Goal: Task Accomplishment & Management: Complete application form

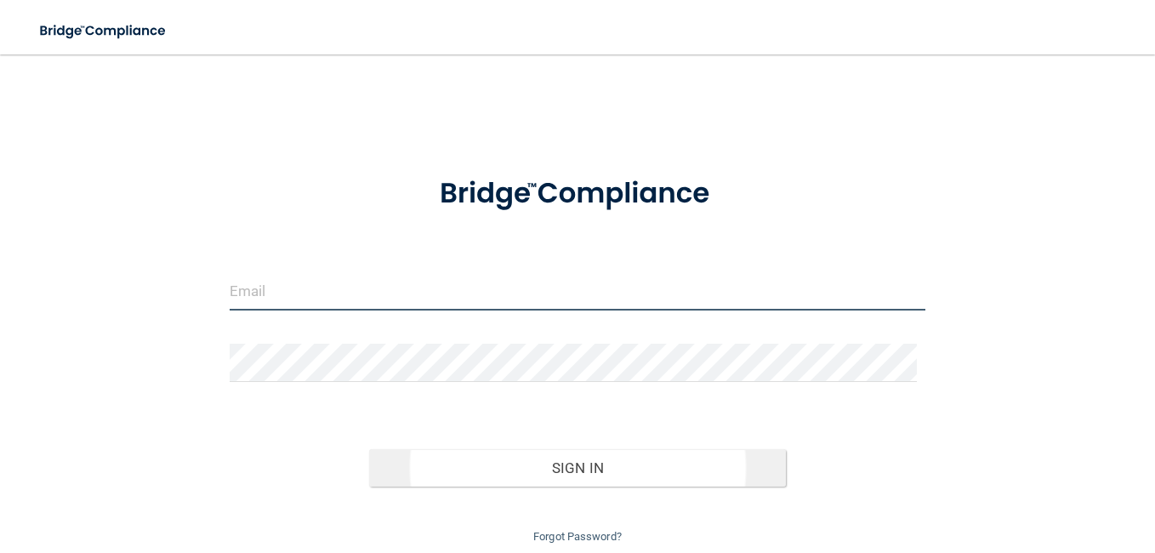
type input "[EMAIL_ADDRESS][DOMAIN_NAME]"
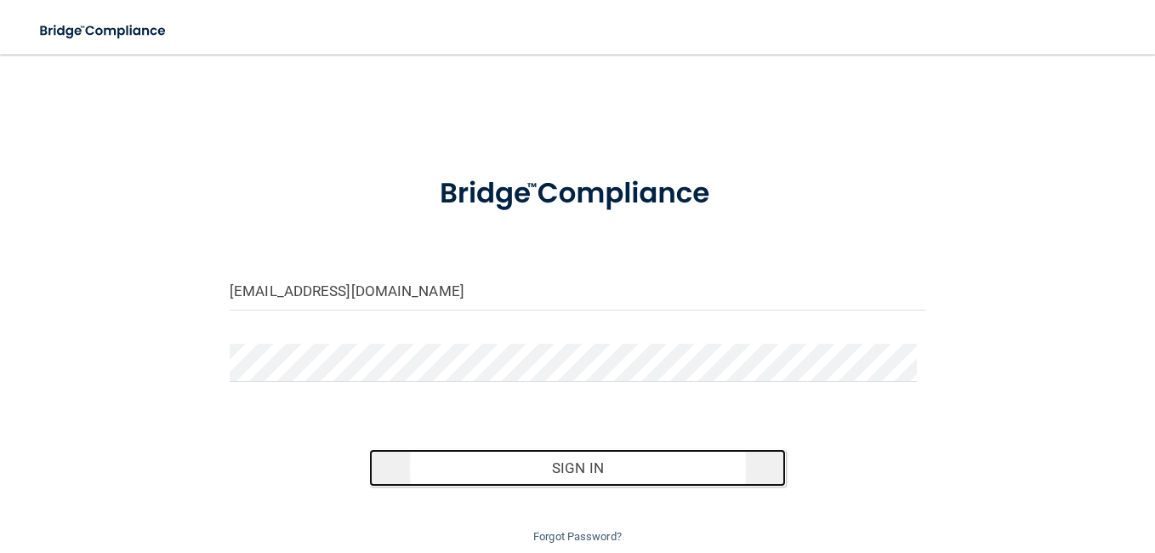
click at [564, 484] on button "Sign In" at bounding box center [577, 467] width 417 height 37
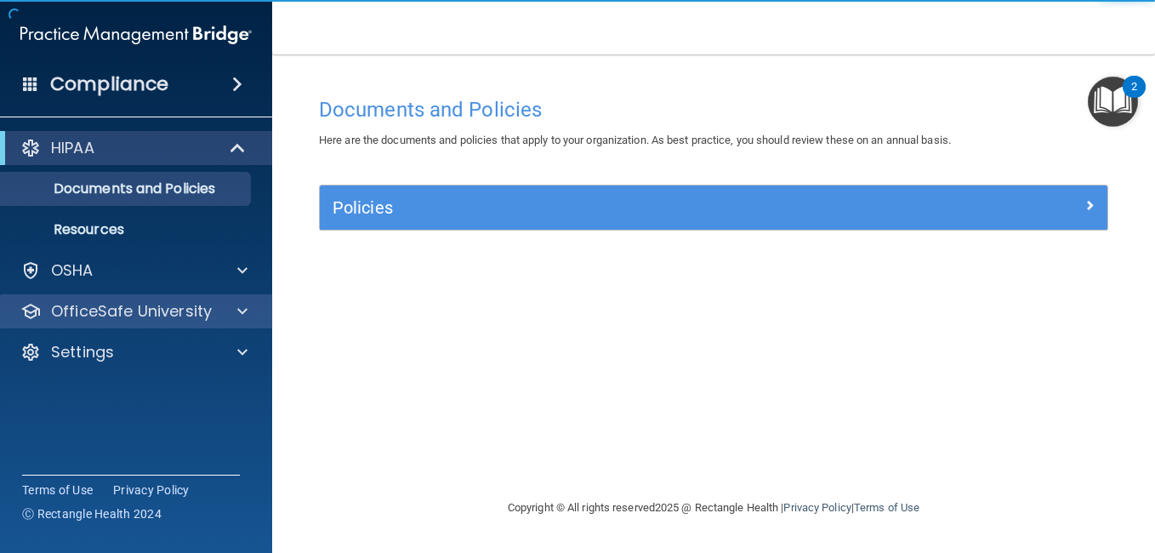
click at [230, 298] on div "OfficeSafe University" at bounding box center [136, 311] width 273 height 34
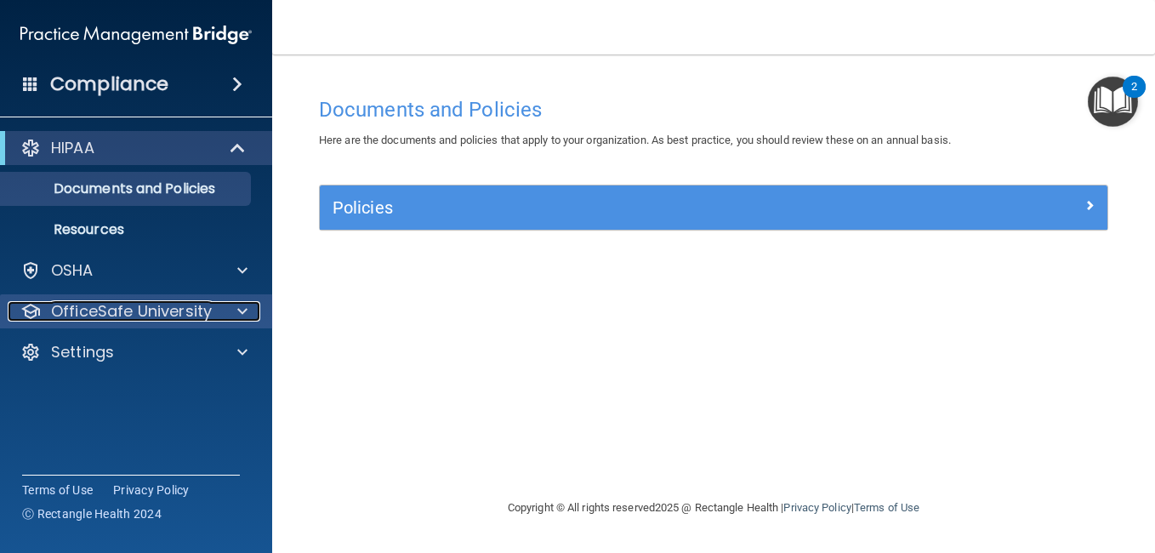
click at [234, 305] on div at bounding box center [240, 311] width 43 height 20
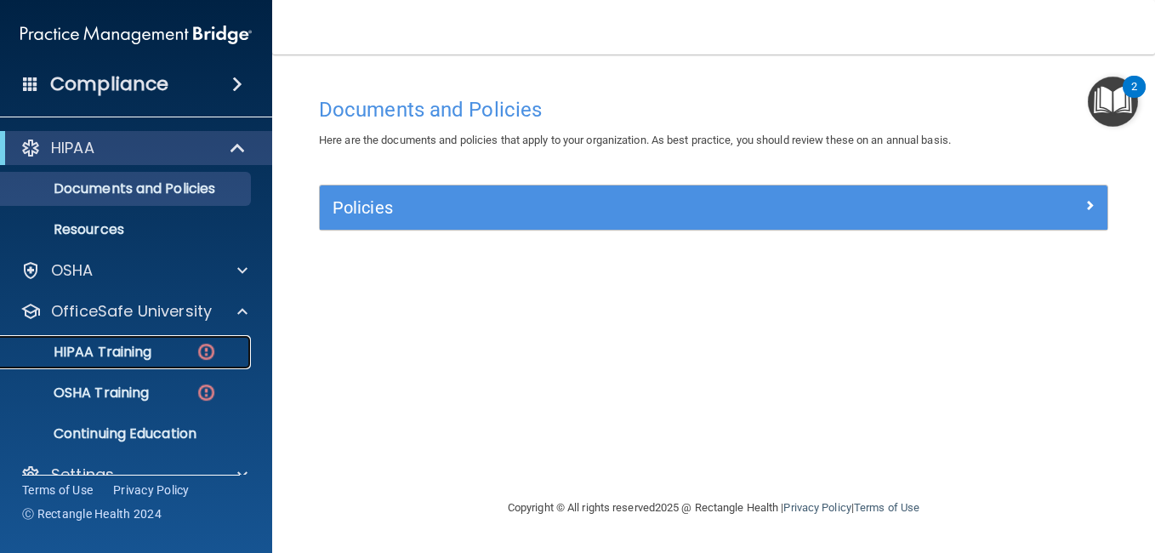
click at [205, 349] on img at bounding box center [206, 351] width 21 height 21
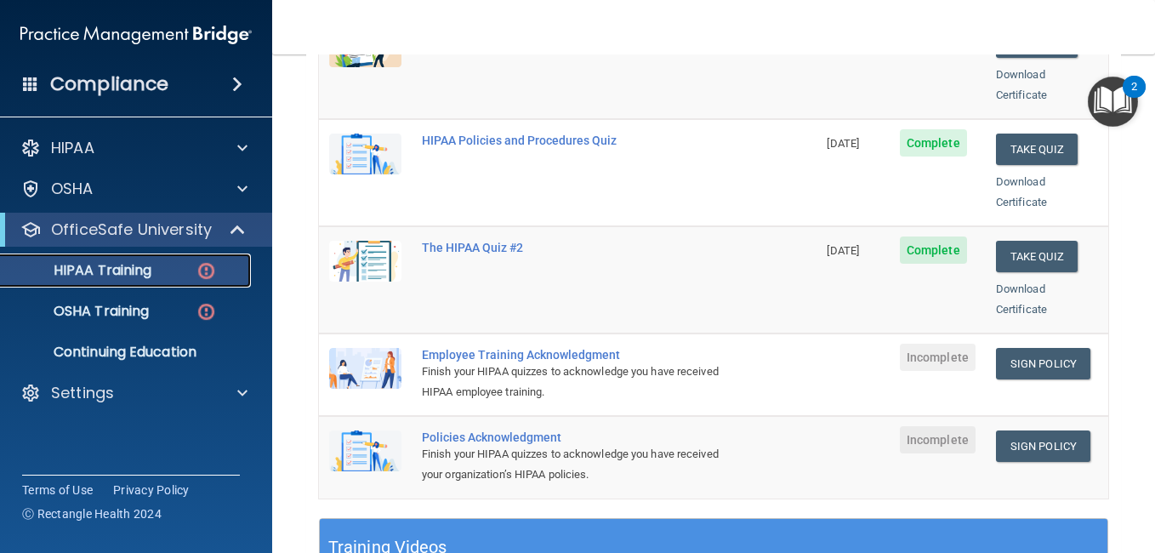
scroll to position [310, 0]
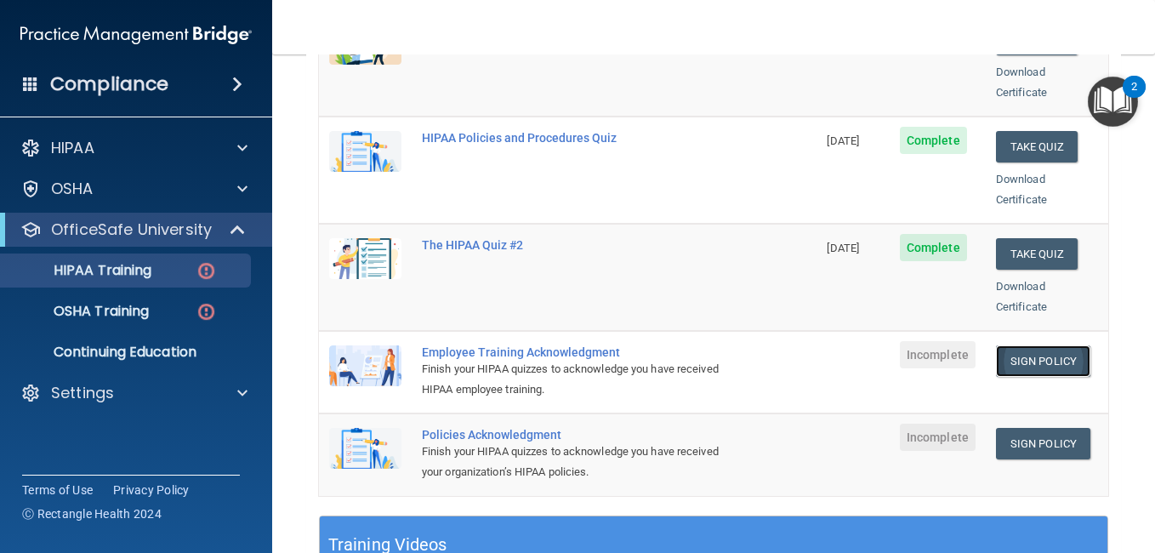
click at [1062, 345] on link "Sign Policy" at bounding box center [1043, 360] width 94 height 31
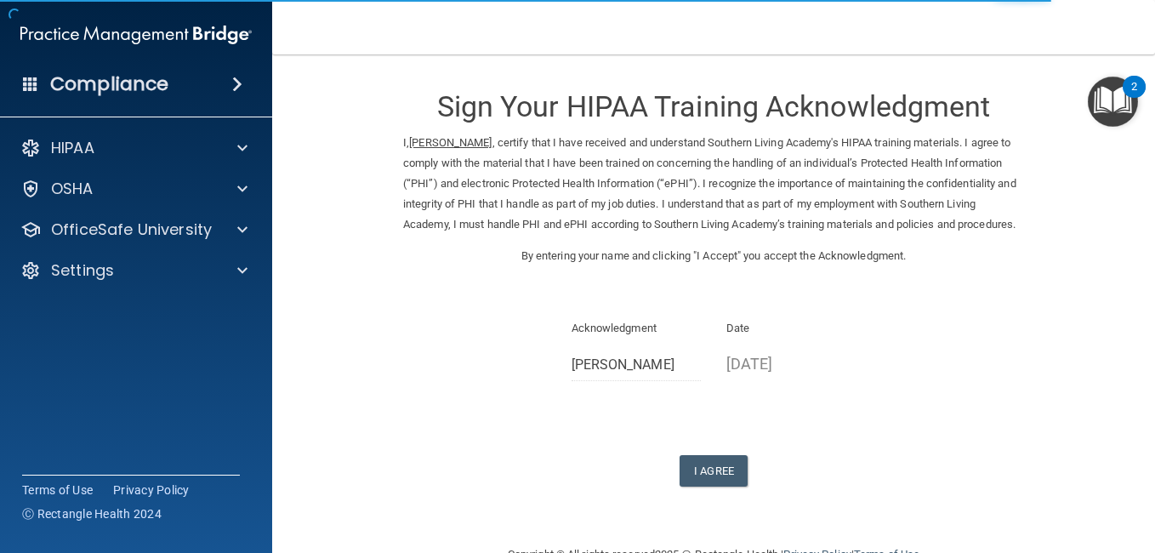
click at [729, 467] on div "Sign Your HIPAA Training Acknowledgment I, Cedric Francis , certify that I have…" at bounding box center [713, 278] width 621 height 415
click at [713, 486] on button "I Agree" at bounding box center [713, 470] width 68 height 31
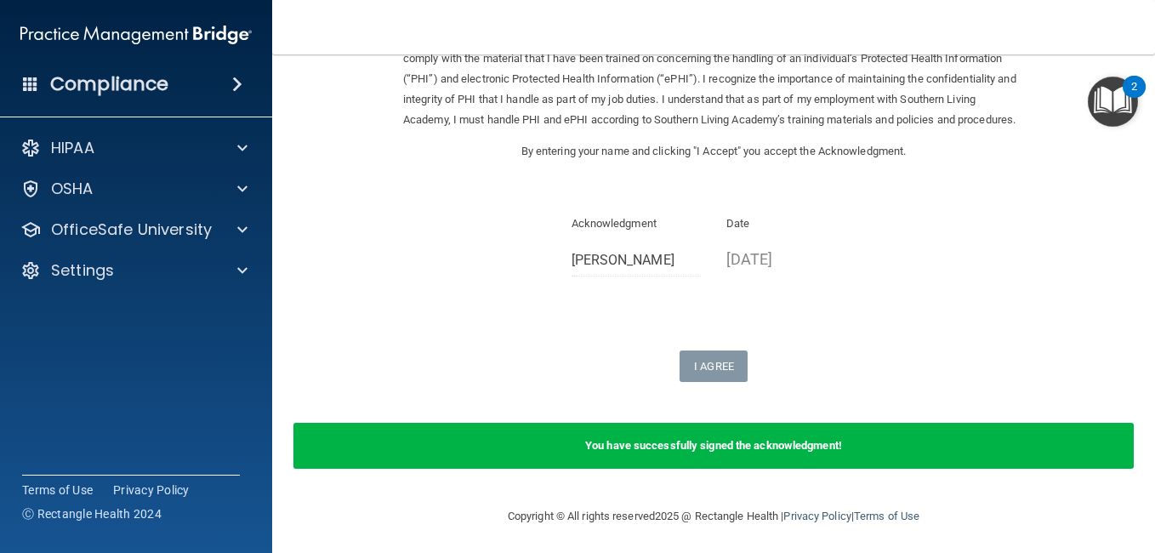
scroll to position [129, 0]
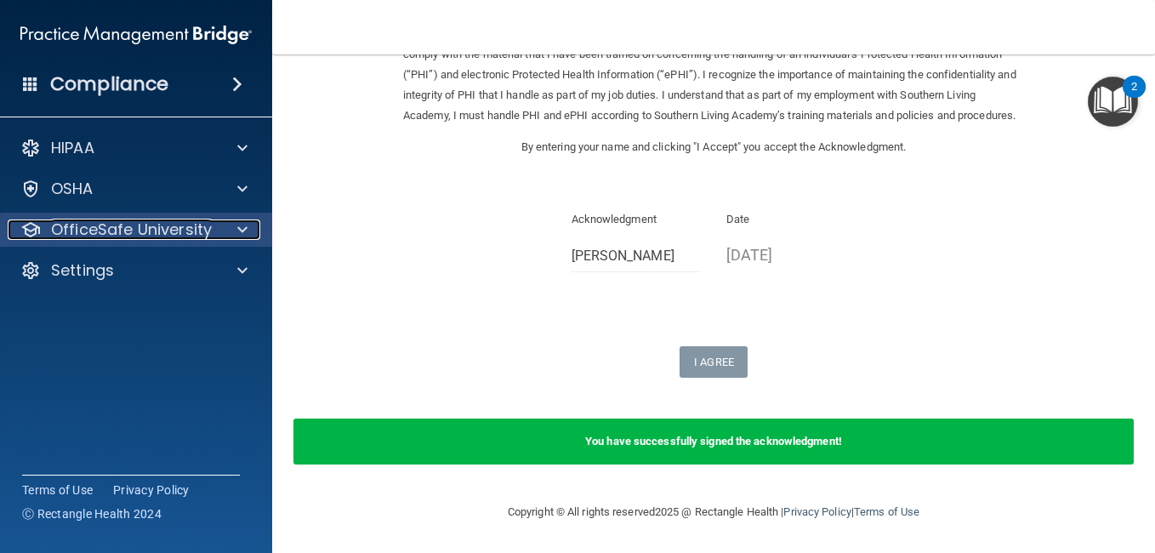
click at [95, 220] on p "OfficeSafe University" at bounding box center [131, 229] width 161 height 20
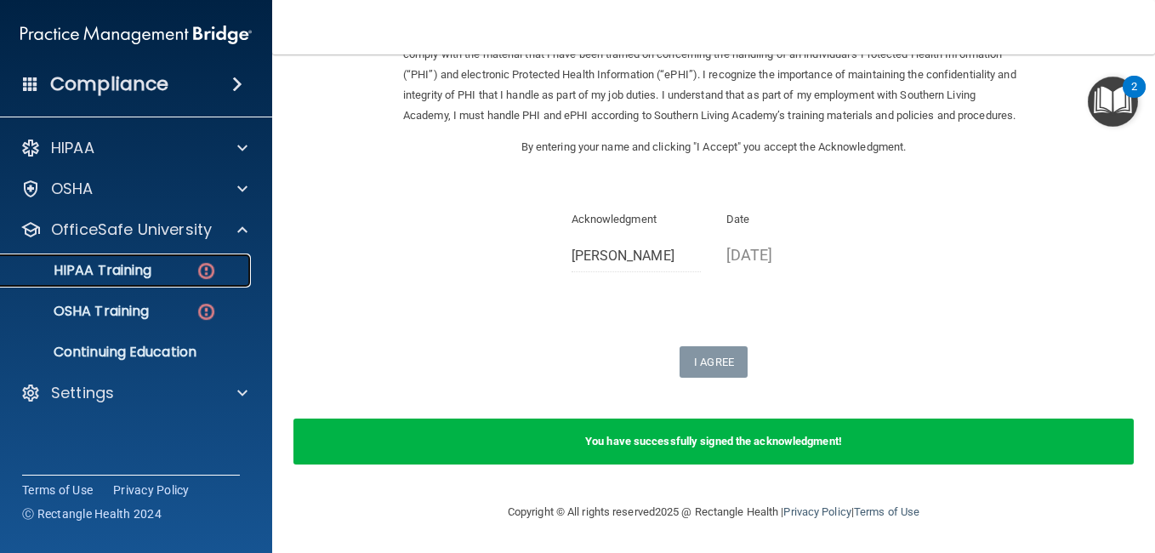
click at [128, 262] on p "HIPAA Training" at bounding box center [81, 270] width 140 height 17
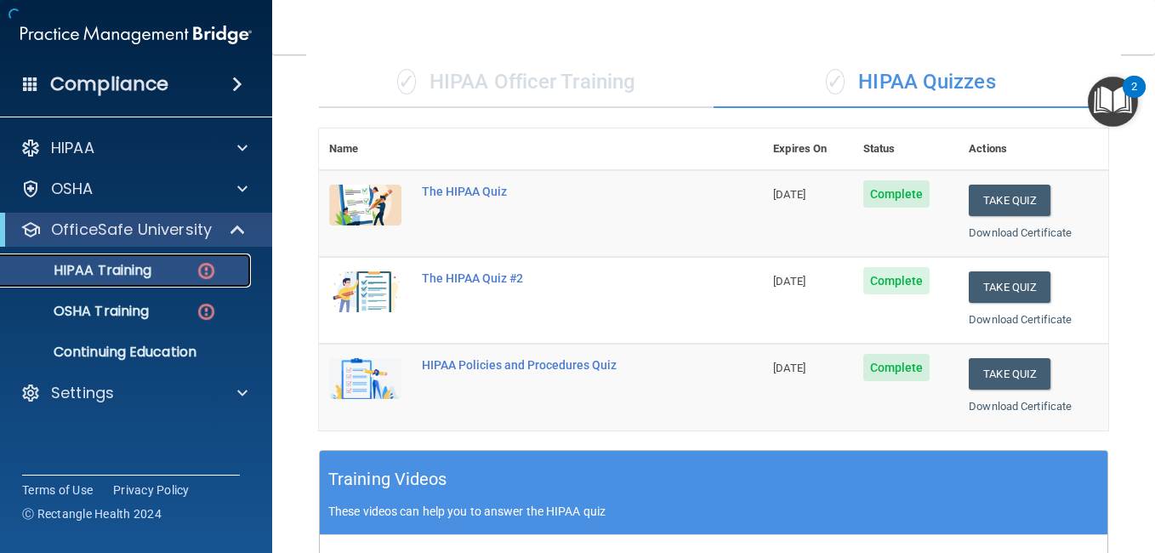
scroll to position [786, 0]
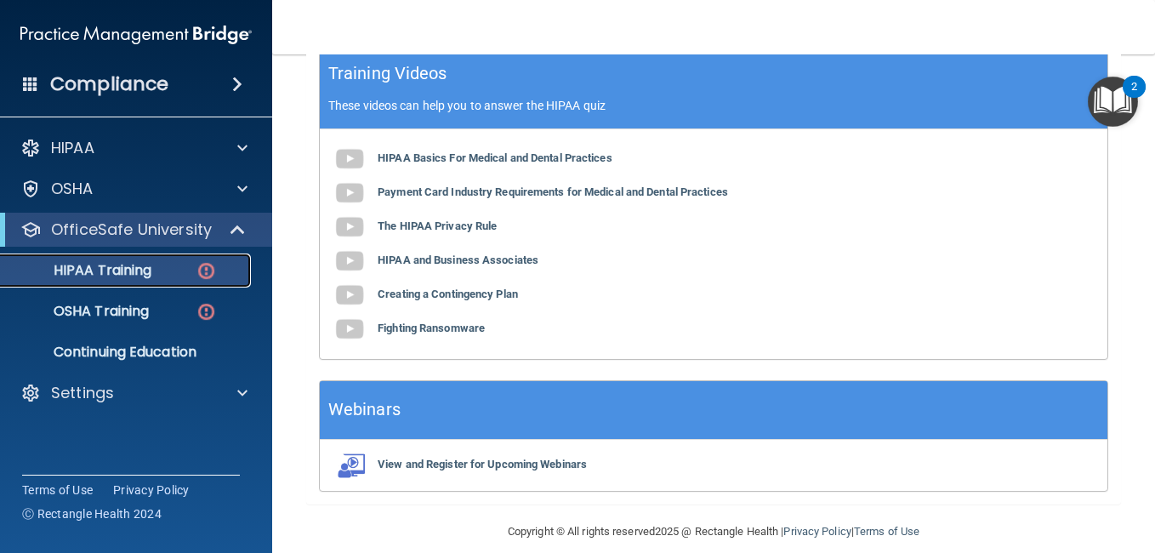
click at [163, 276] on div "HIPAA Training" at bounding box center [127, 270] width 232 height 17
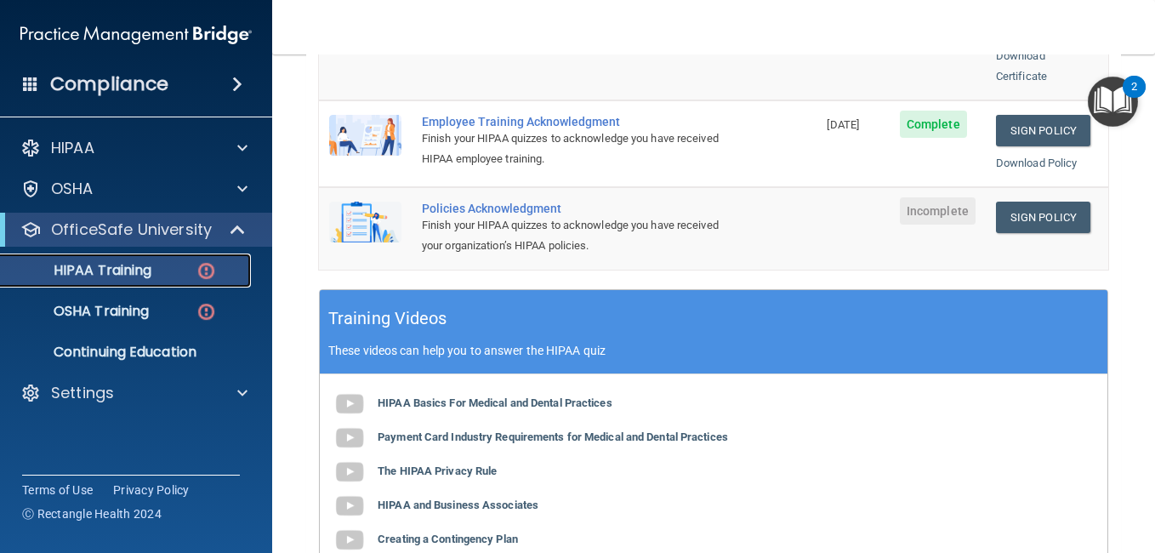
scroll to position [533, 0]
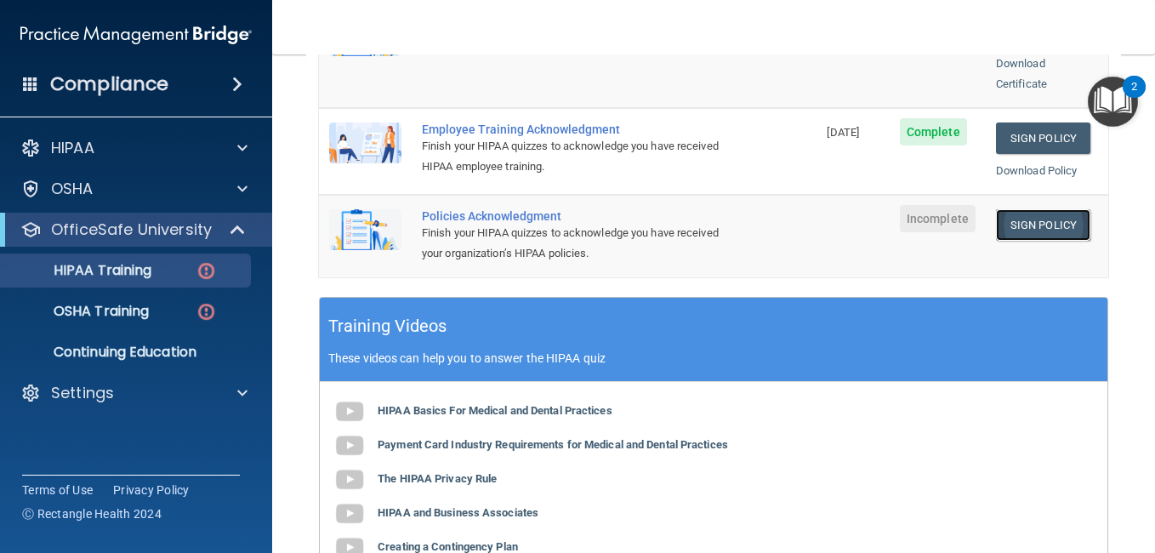
click at [1047, 218] on link "Sign Policy" at bounding box center [1043, 224] width 94 height 31
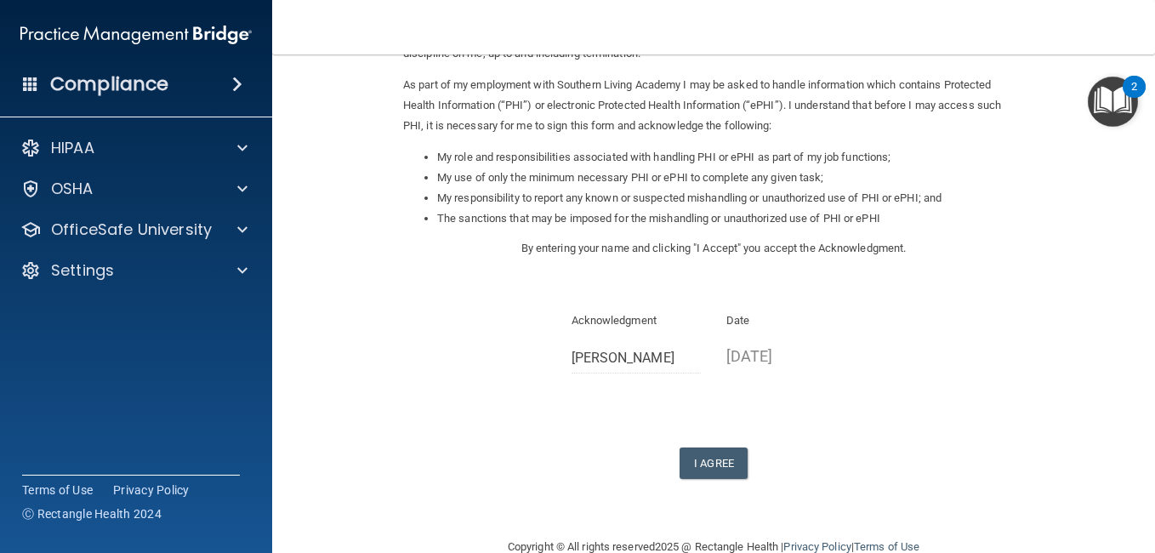
scroll to position [226, 0]
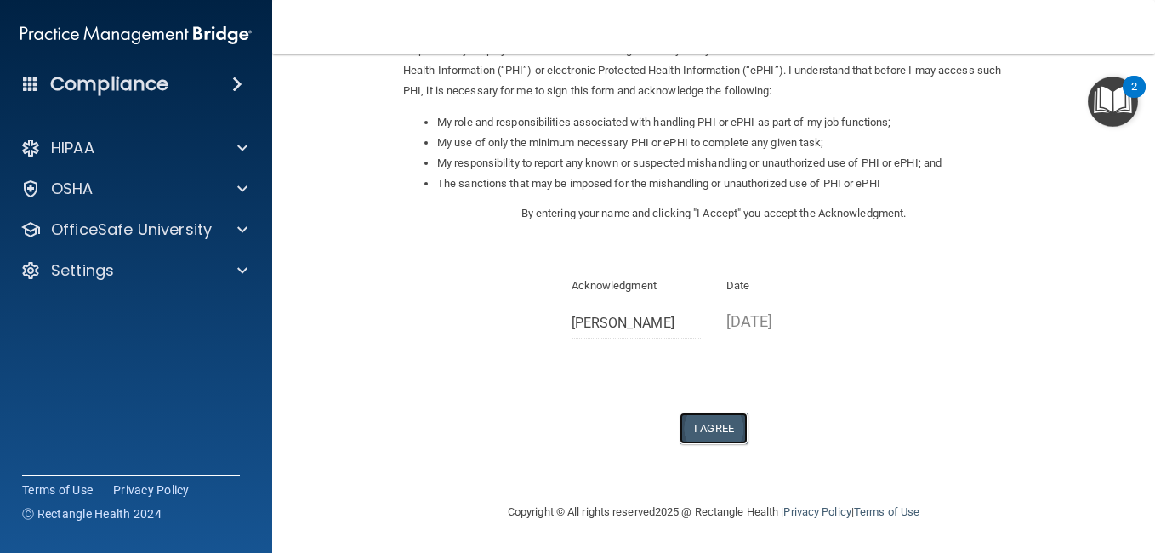
click at [722, 424] on button "I Agree" at bounding box center [713, 427] width 68 height 31
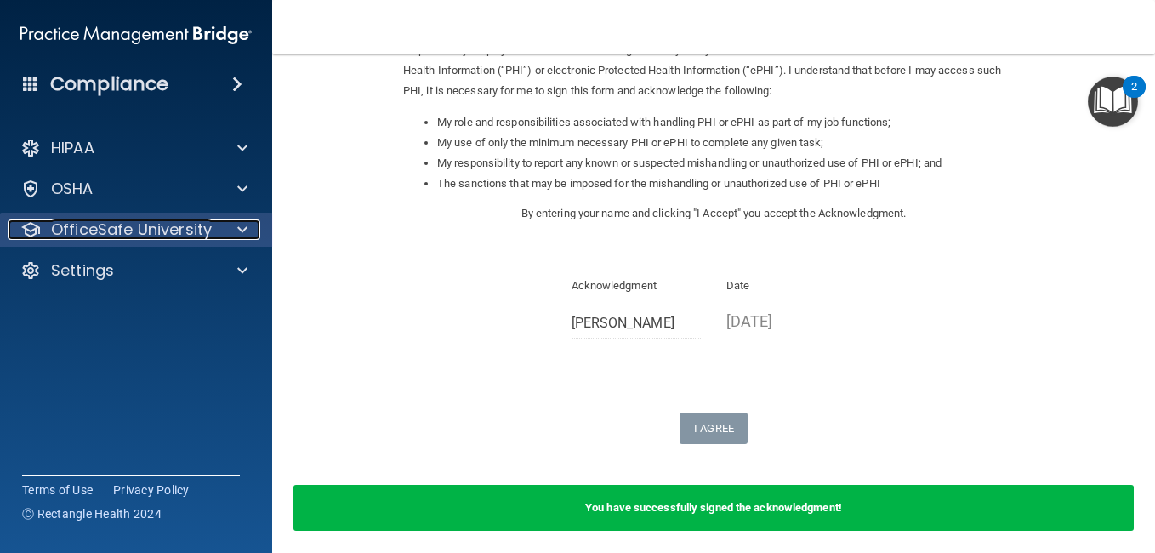
click at [177, 235] on p "OfficeSafe University" at bounding box center [131, 229] width 161 height 20
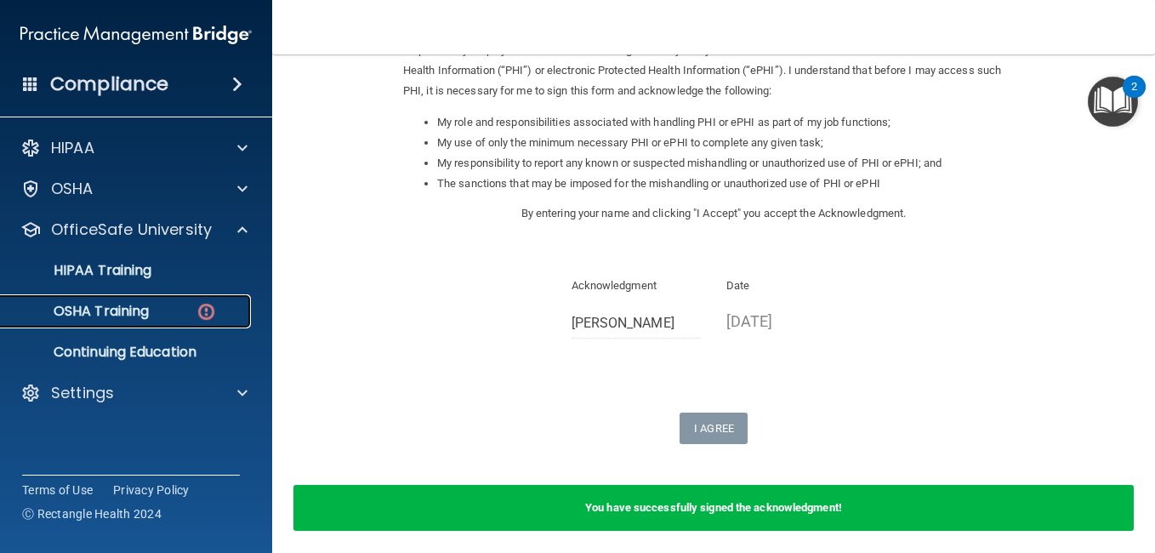
click at [217, 314] on div "OSHA Training" at bounding box center [127, 311] width 232 height 17
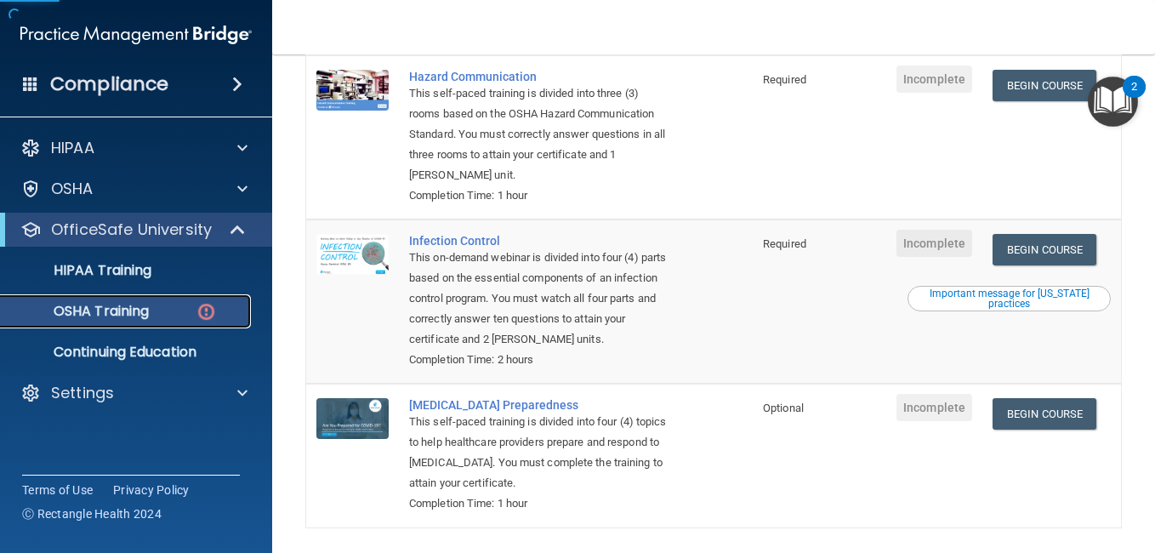
scroll to position [388, 0]
